Goal: Information Seeking & Learning: Learn about a topic

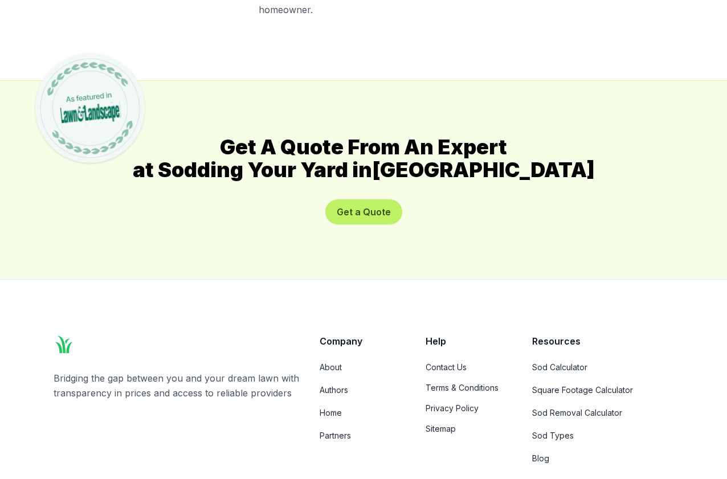
scroll to position [5631, 0]
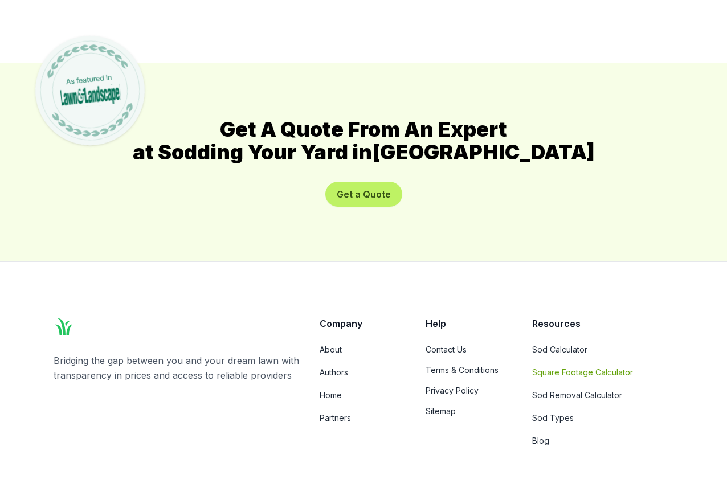
click at [557, 367] on link "Square Footage Calculator" at bounding box center [602, 372] width 141 height 11
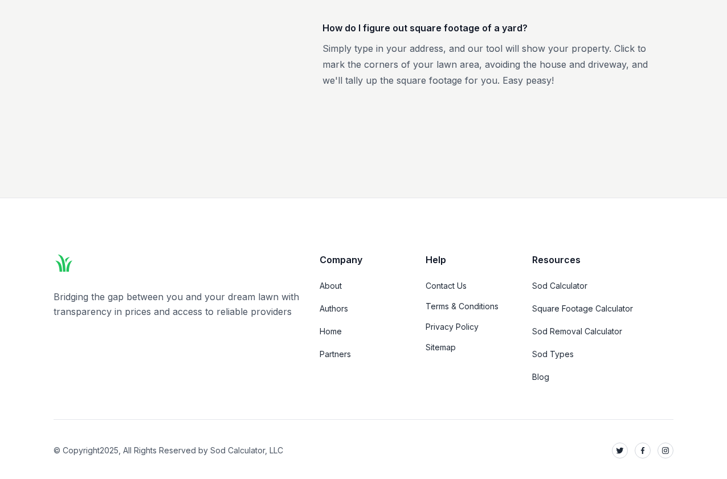
scroll to position [2252, 0]
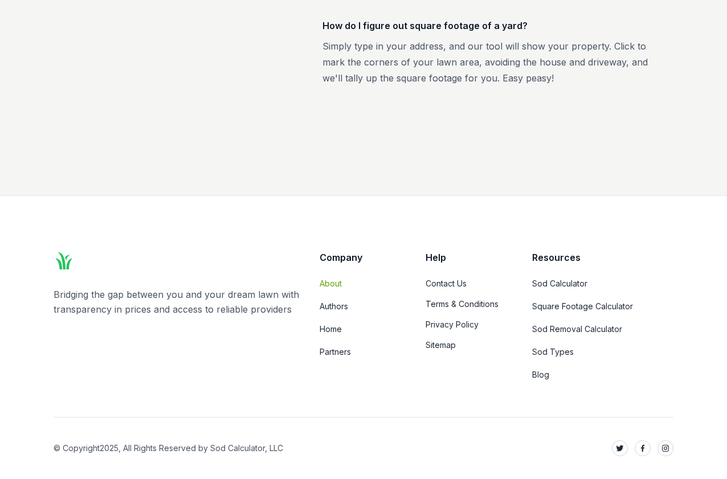
click at [337, 283] on link "About" at bounding box center [364, 283] width 88 height 11
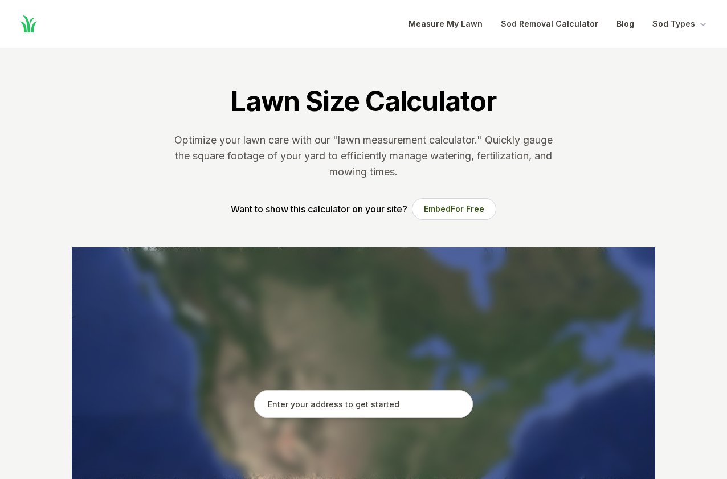
click at [358, 404] on input "text" at bounding box center [363, 404] width 219 height 28
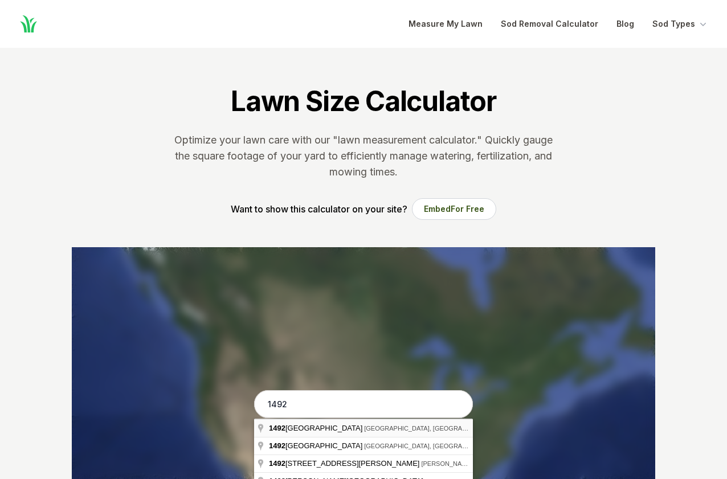
type input "[STREET_ADDRESS]"
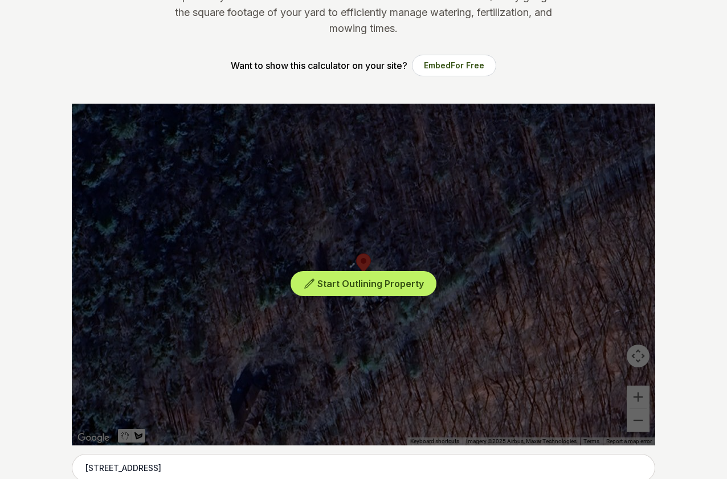
scroll to position [174, 0]
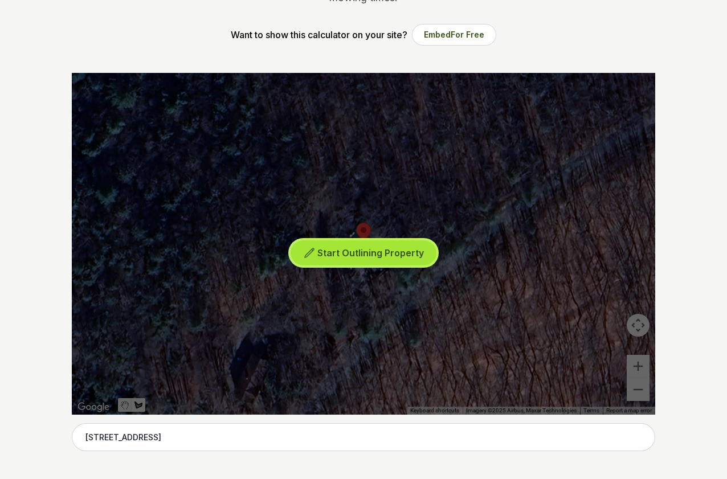
click at [362, 250] on span "Start Outlining Property" at bounding box center [370, 252] width 107 height 11
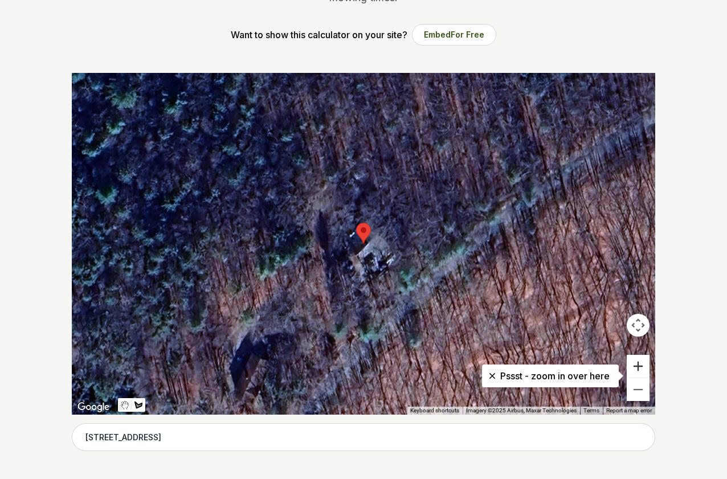
click at [643, 368] on button "Zoom in" at bounding box center [638, 366] width 23 height 23
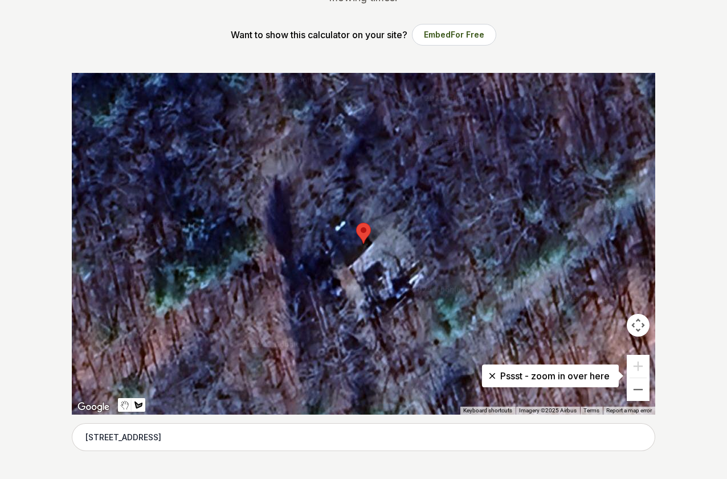
scroll to position [232, 0]
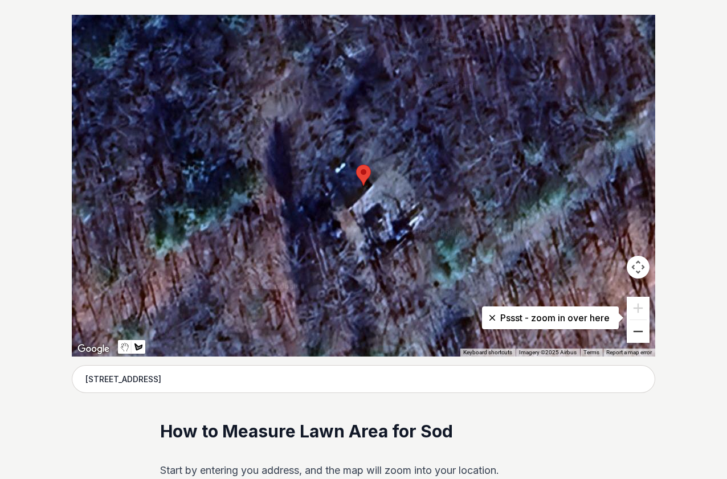
click at [643, 335] on button "Zoom out" at bounding box center [638, 331] width 23 height 23
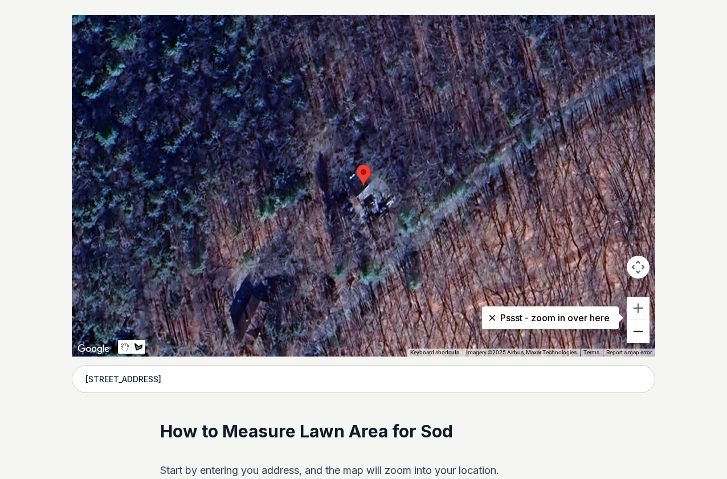
click at [637, 332] on button "Zoom out" at bounding box center [638, 331] width 23 height 23
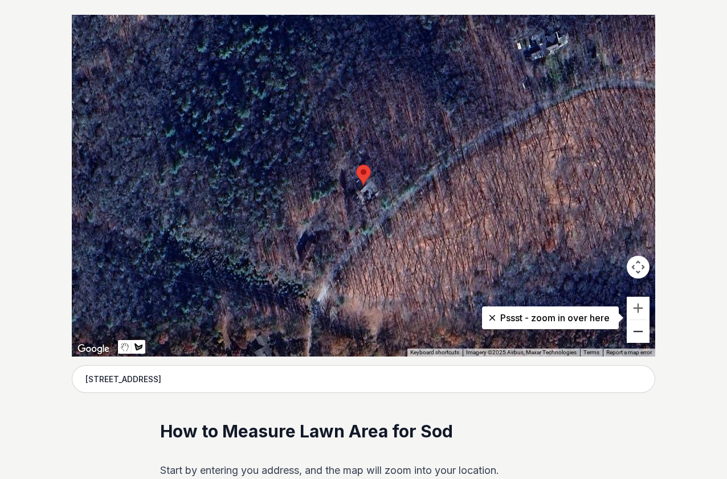
click at [639, 336] on button "Zoom out" at bounding box center [638, 331] width 23 height 23
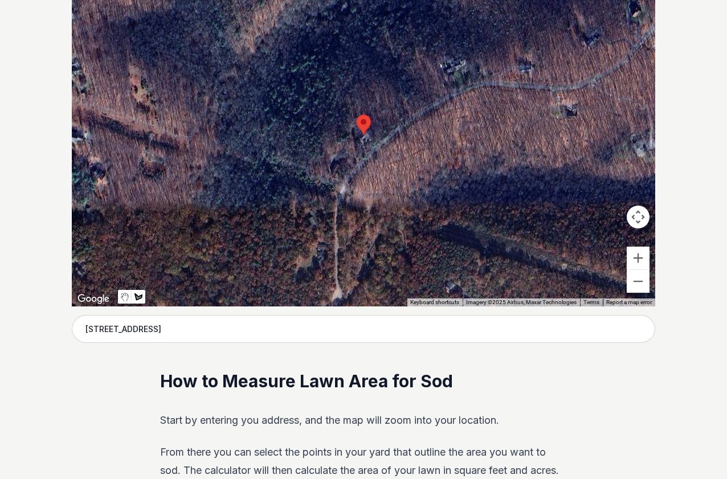
scroll to position [291, 0]
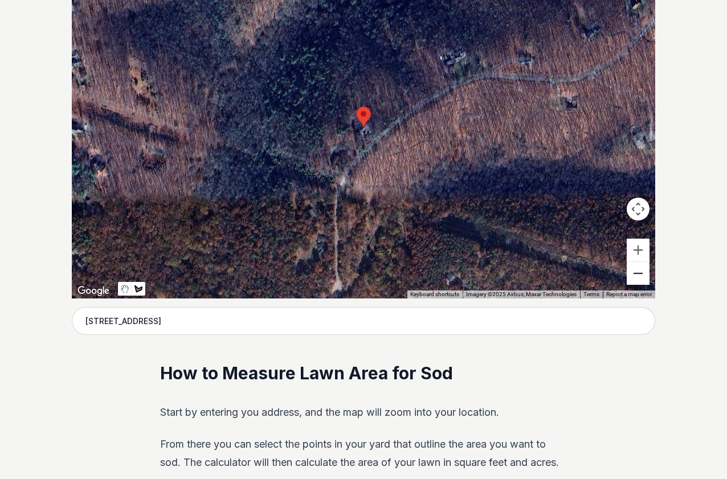
click at [635, 271] on button "Zoom out" at bounding box center [638, 273] width 23 height 23
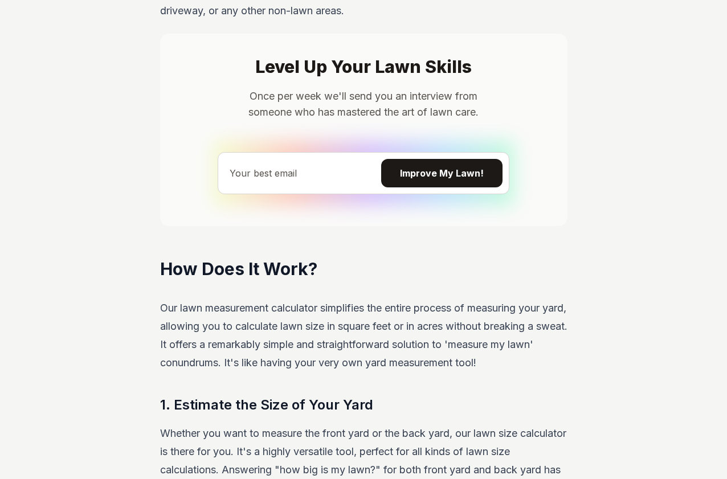
scroll to position [639, 0]
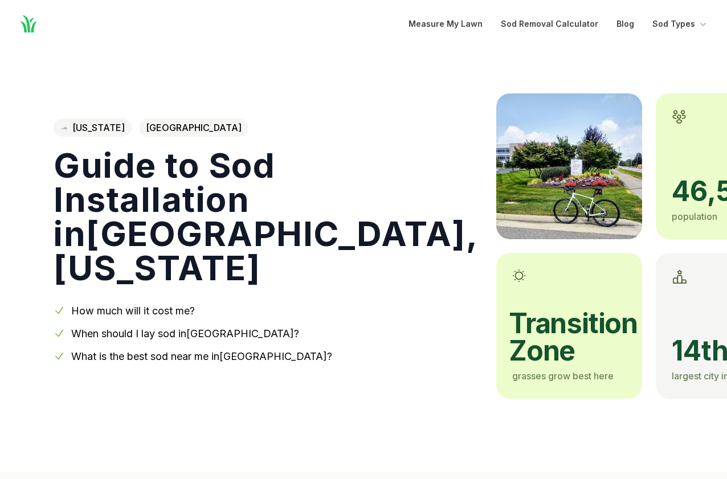
click at [148, 130] on span "[GEOGRAPHIC_DATA]" at bounding box center [193, 127] width 109 height 18
click at [87, 124] on link "[US_STATE]" at bounding box center [93, 127] width 78 height 18
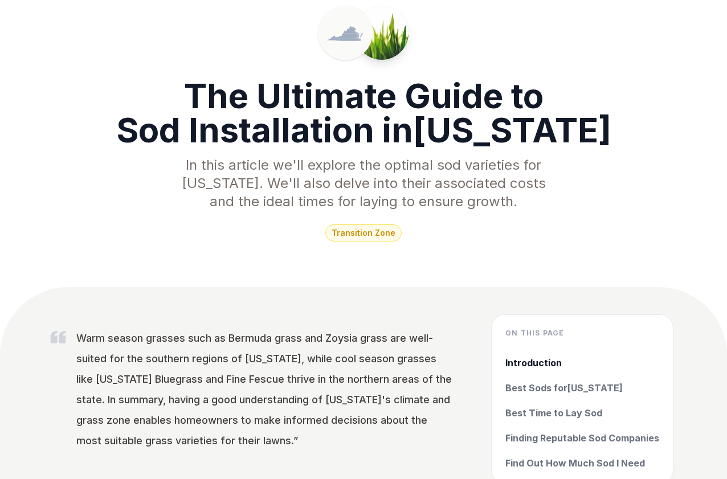
scroll to position [58, 0]
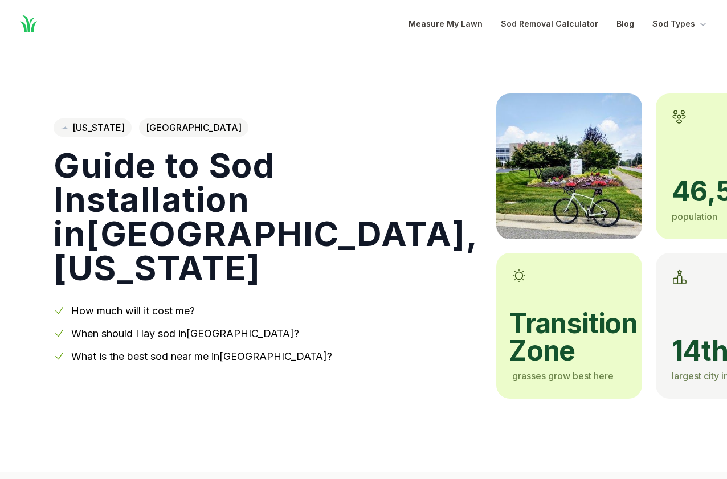
click at [159, 135] on span "[GEOGRAPHIC_DATA]" at bounding box center [193, 127] width 109 height 18
click at [496, 171] on img at bounding box center [569, 166] width 146 height 146
click at [667, 21] on button "Sod Types" at bounding box center [680, 24] width 56 height 14
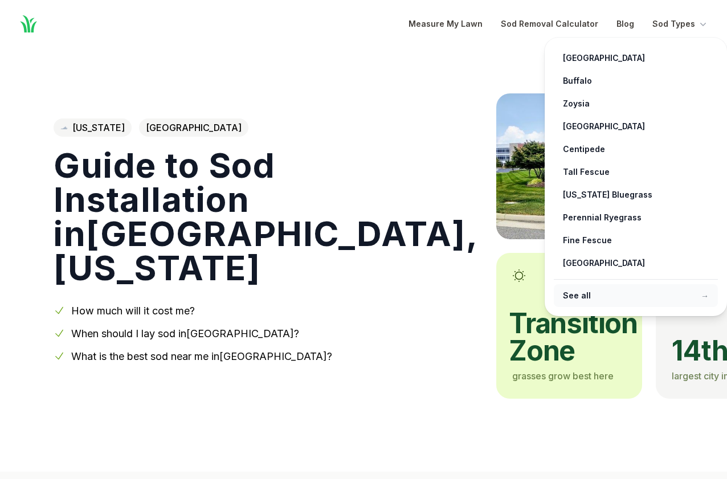
click at [576, 296] on link "See all →" at bounding box center [636, 295] width 164 height 23
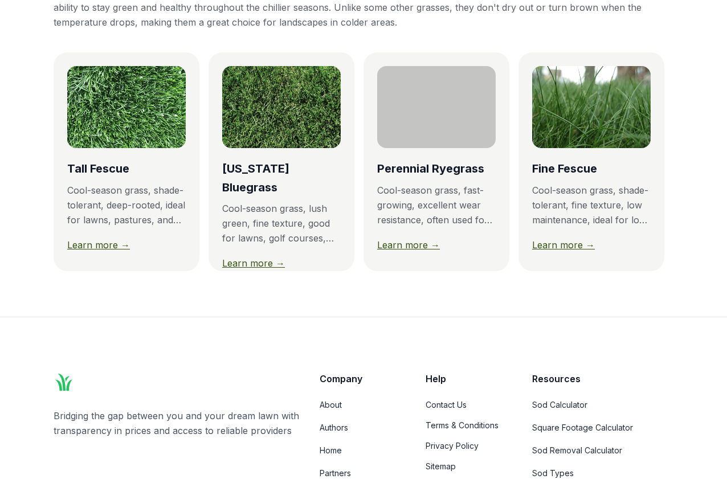
scroll to position [1046, 0]
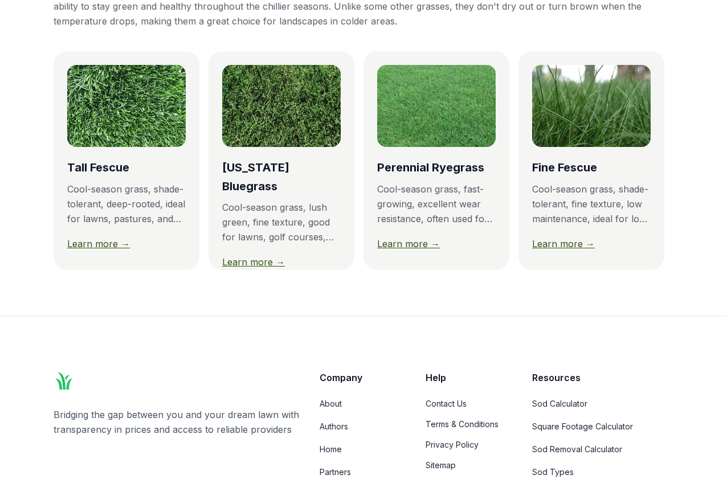
click at [414, 242] on link "Learn more →" at bounding box center [408, 243] width 63 height 11
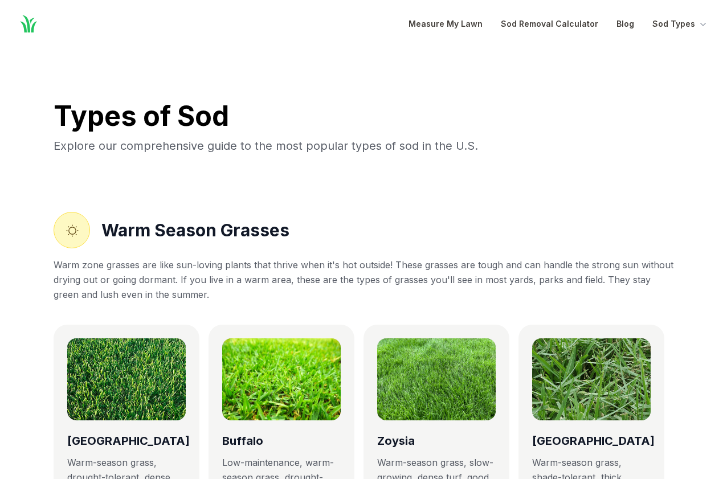
scroll to position [1046, 0]
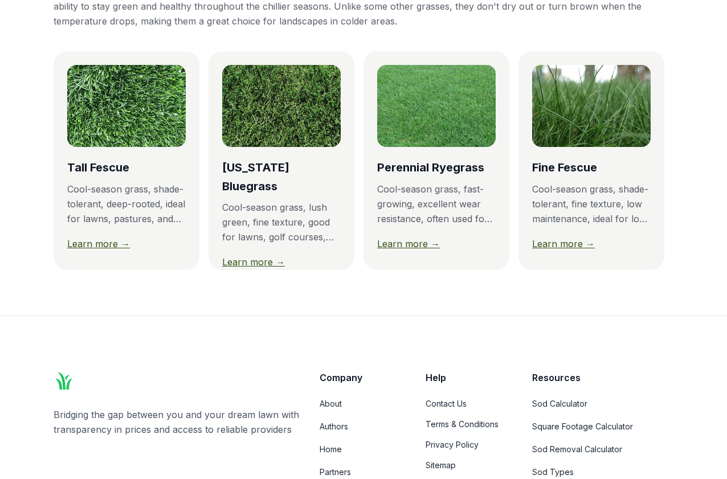
click at [592, 206] on div "Cool-season grass, shade-tolerant, fine texture, low maintenance, ideal for low…" at bounding box center [591, 204] width 118 height 44
click at [562, 243] on link "Learn more →" at bounding box center [563, 243] width 63 height 11
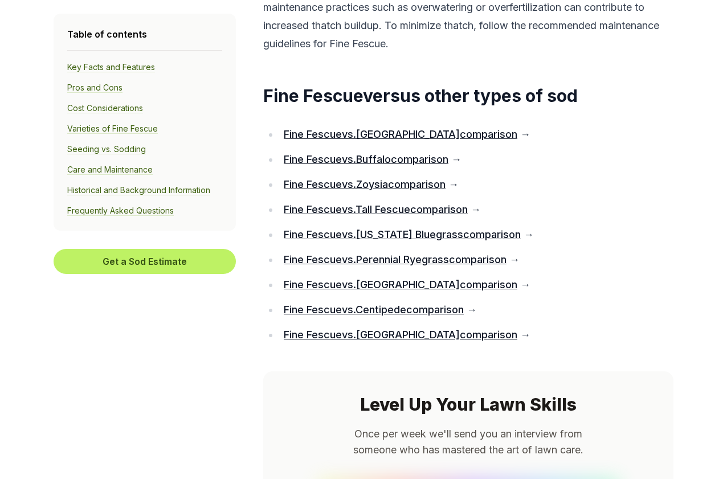
scroll to position [6392, 0]
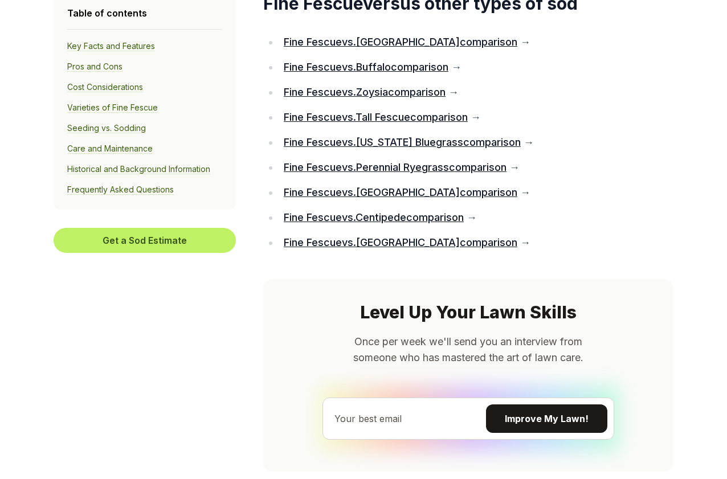
click at [396, 123] on link "Fine Fescue vs. Tall Fescue comparison" at bounding box center [376, 117] width 184 height 12
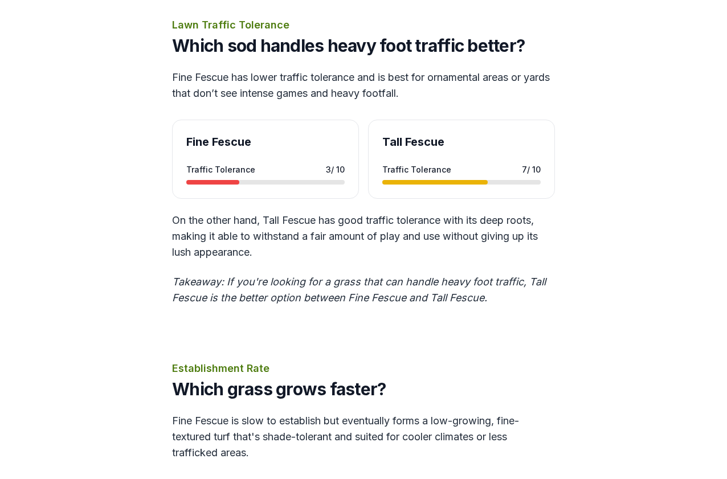
scroll to position [2499, 0]
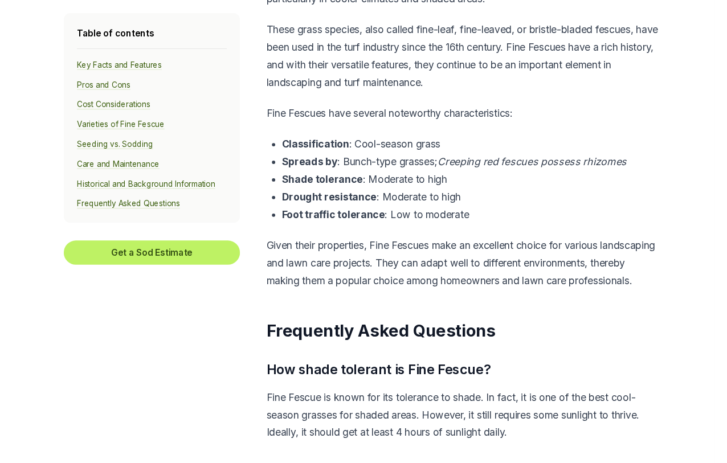
scroll to position [5331, 0]
